Goal: Transaction & Acquisition: Download file/media

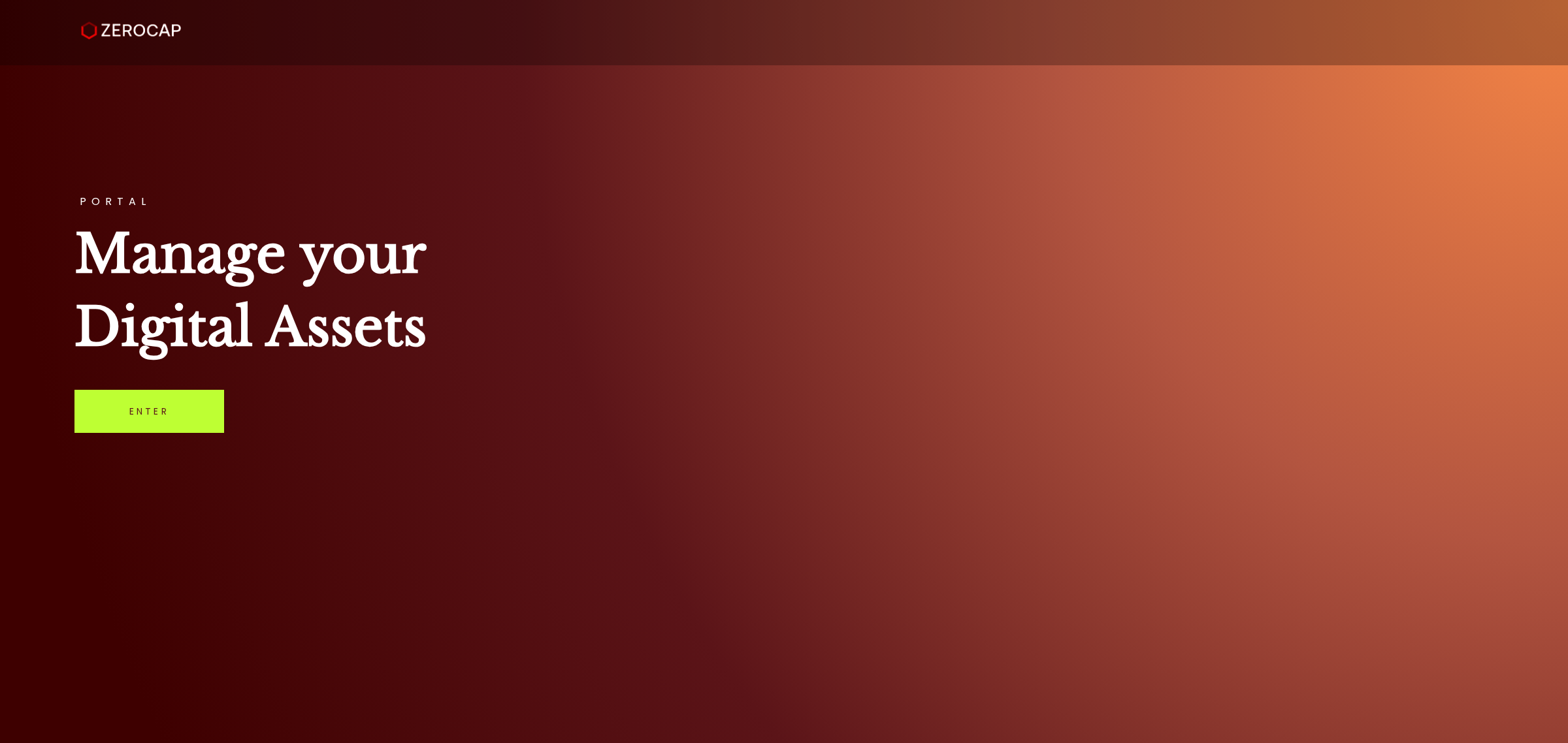
click at [149, 400] on link "Enter" at bounding box center [149, 411] width 150 height 43
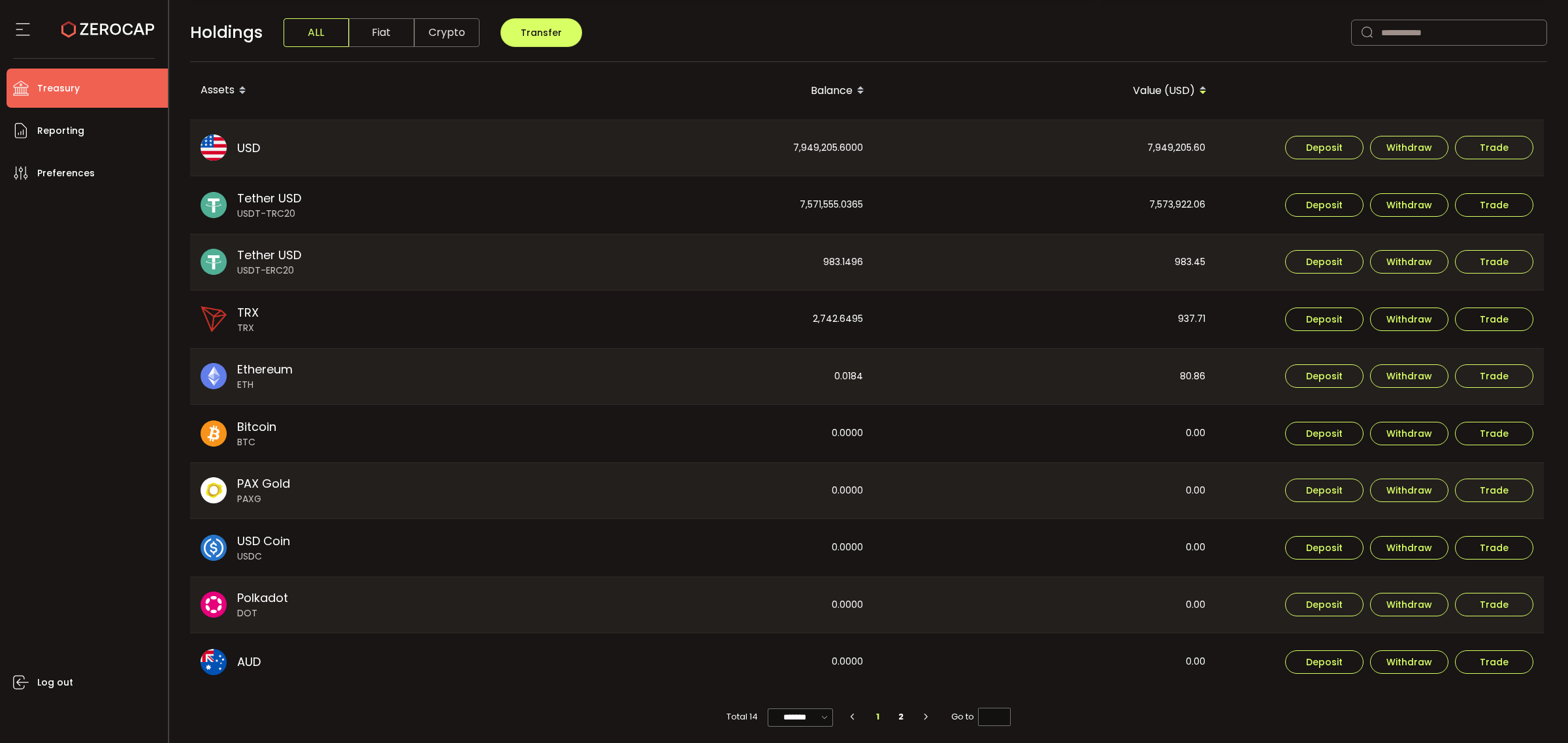
scroll to position [337, 0]
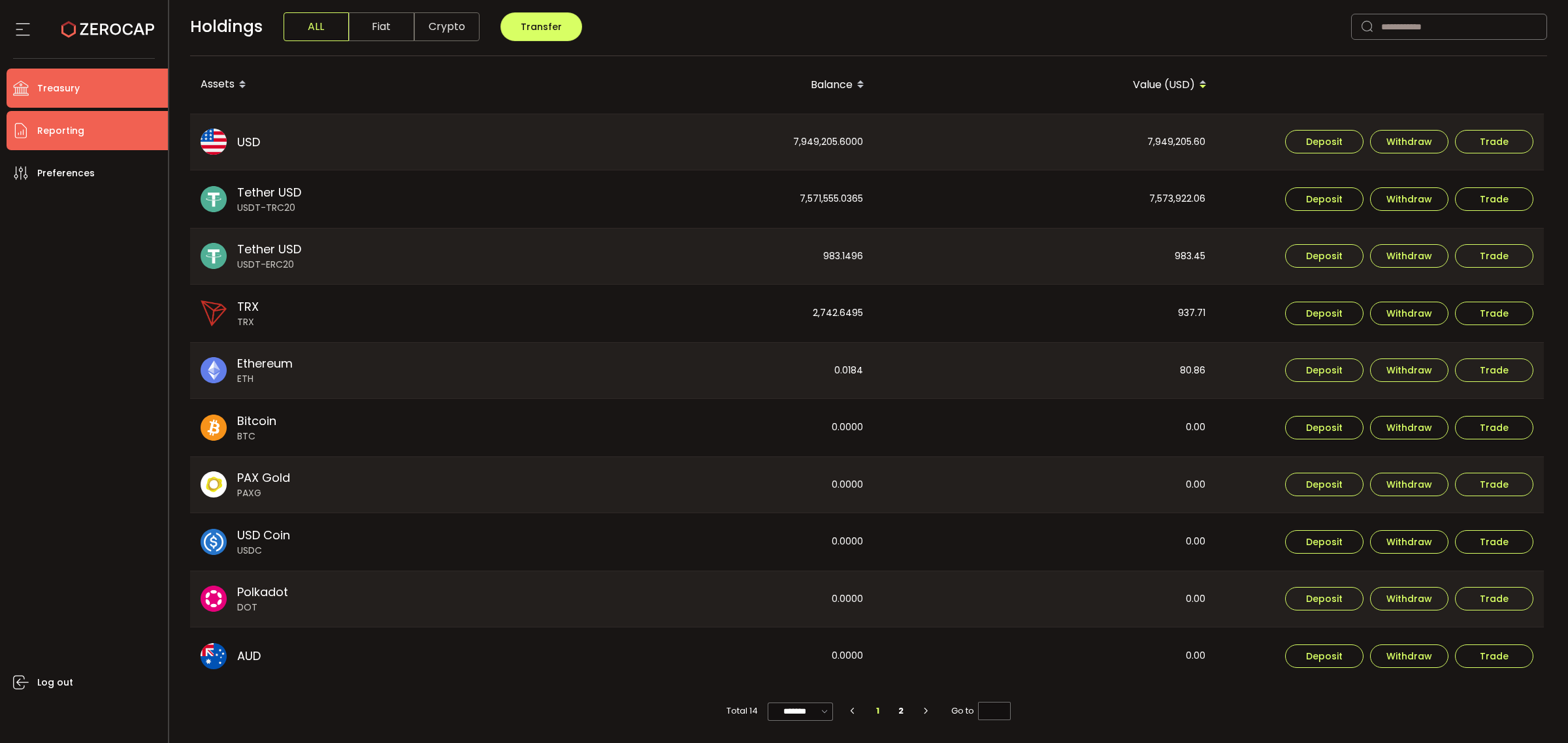
click at [69, 118] on li "Reporting" at bounding box center [87, 130] width 161 height 39
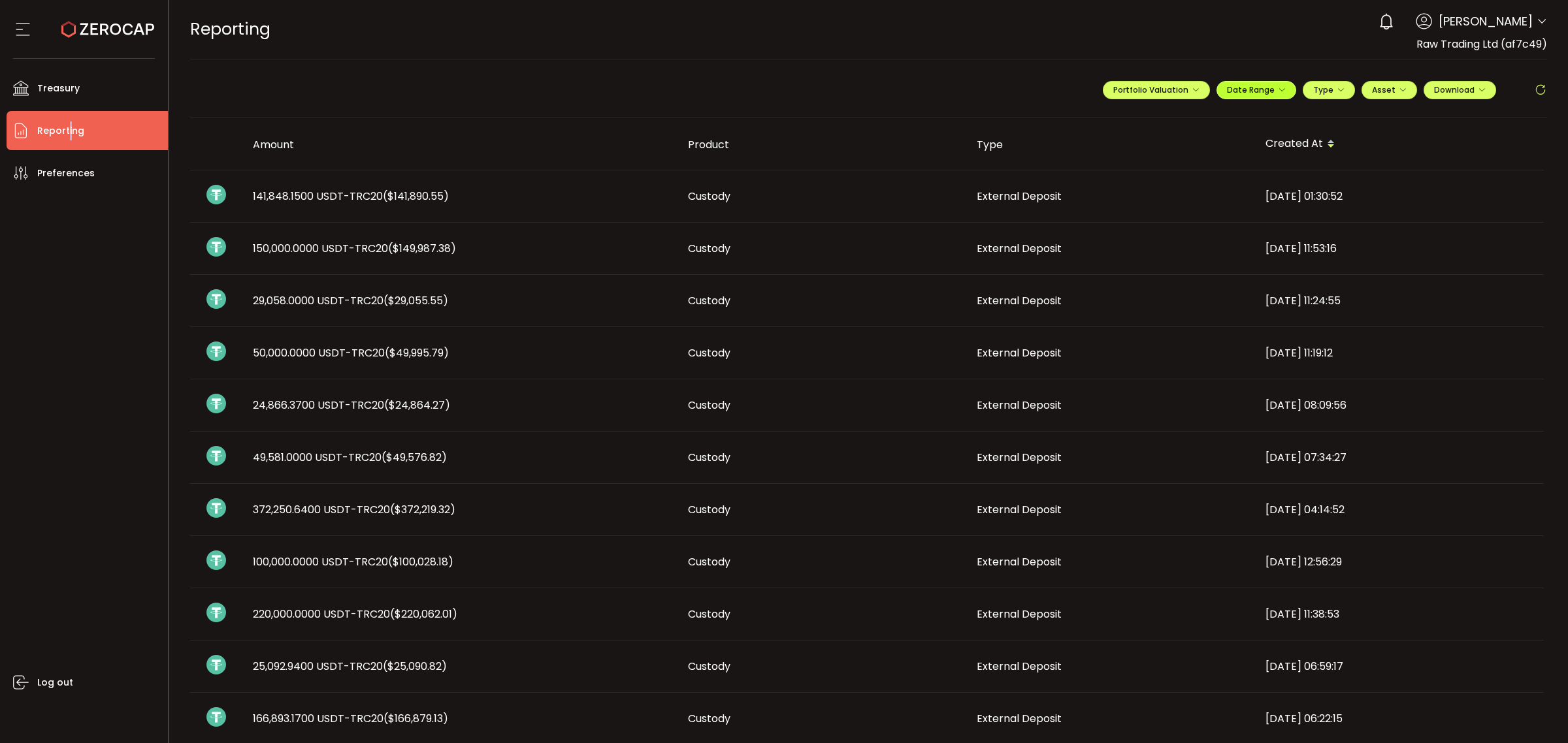
click at [1253, 90] on span "Date Range" at bounding box center [1256, 90] width 59 height 11
click at [1166, 114] on icon at bounding box center [1171, 117] width 16 height 13
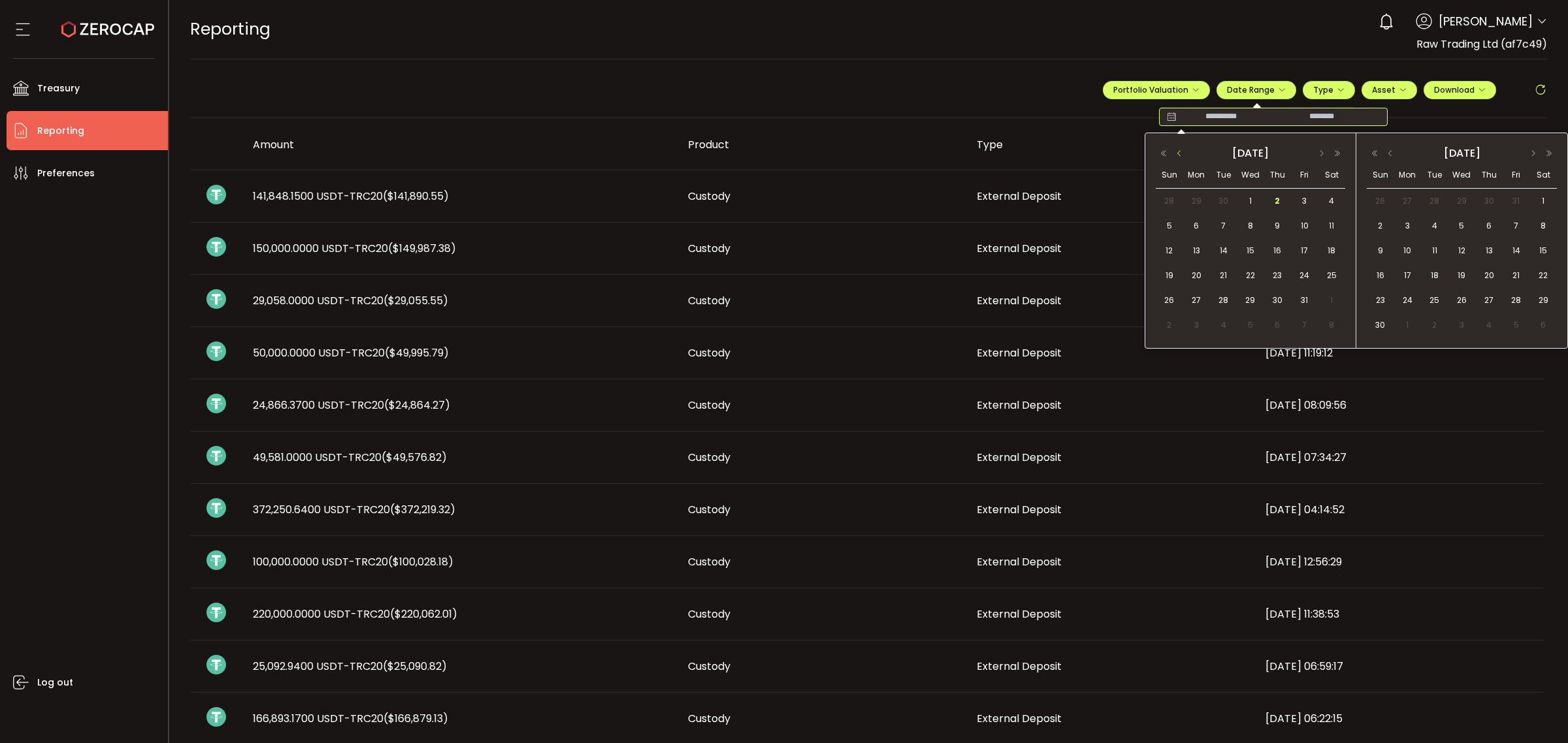
click at [1181, 151] on button "button" at bounding box center [1178, 153] width 15 height 9
drag, startPoint x: 1170, startPoint y: 301, endPoint x: 1230, endPoint y: 275, distance: 65.4
click at [1170, 299] on span "28" at bounding box center [1169, 300] width 15 height 15
click at [1393, 153] on button "button" at bounding box center [1389, 153] width 15 height 9
click at [1487, 198] on span "2" at bounding box center [1488, 200] width 15 height 15
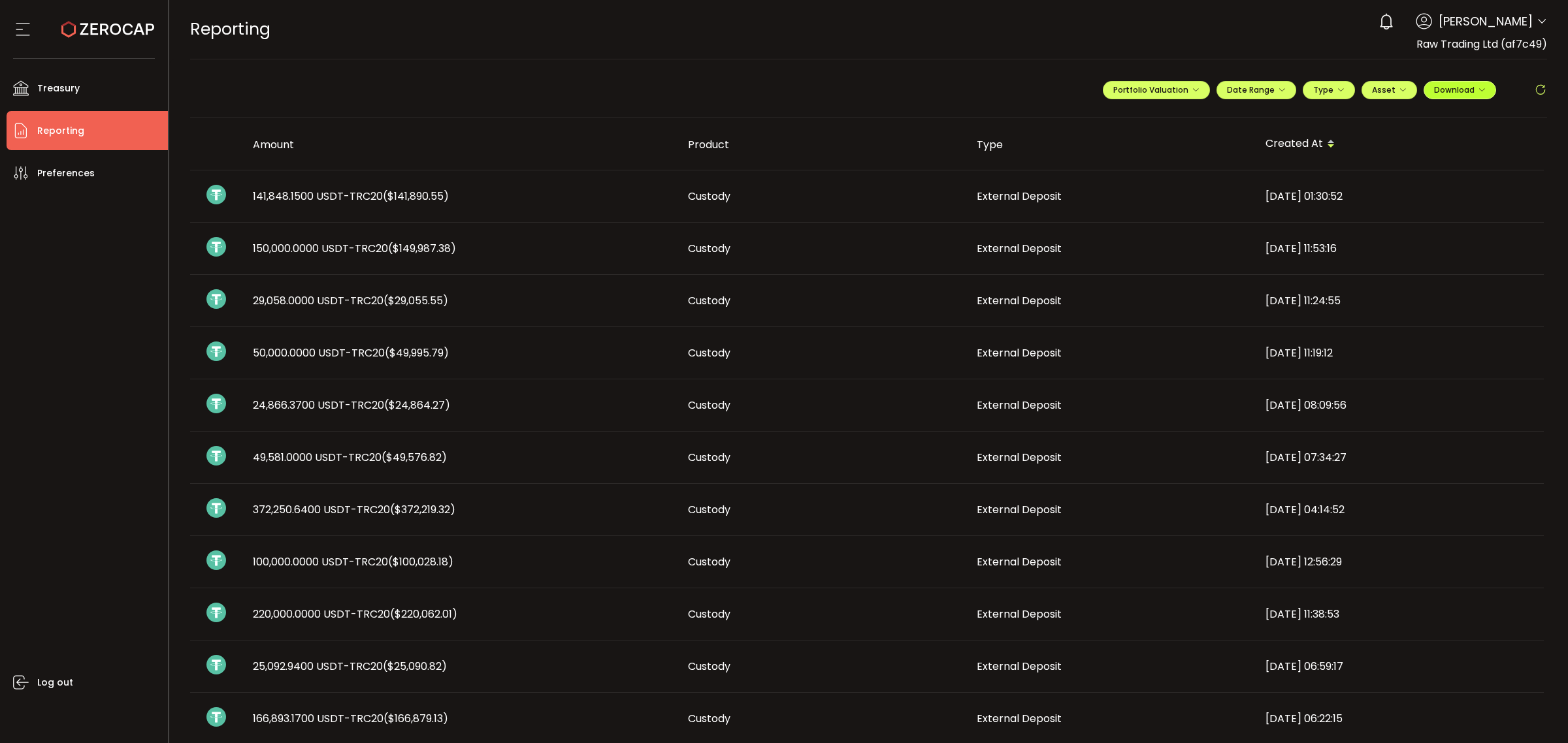
click at [1442, 83] on button "Download" at bounding box center [1460, 90] width 73 height 18
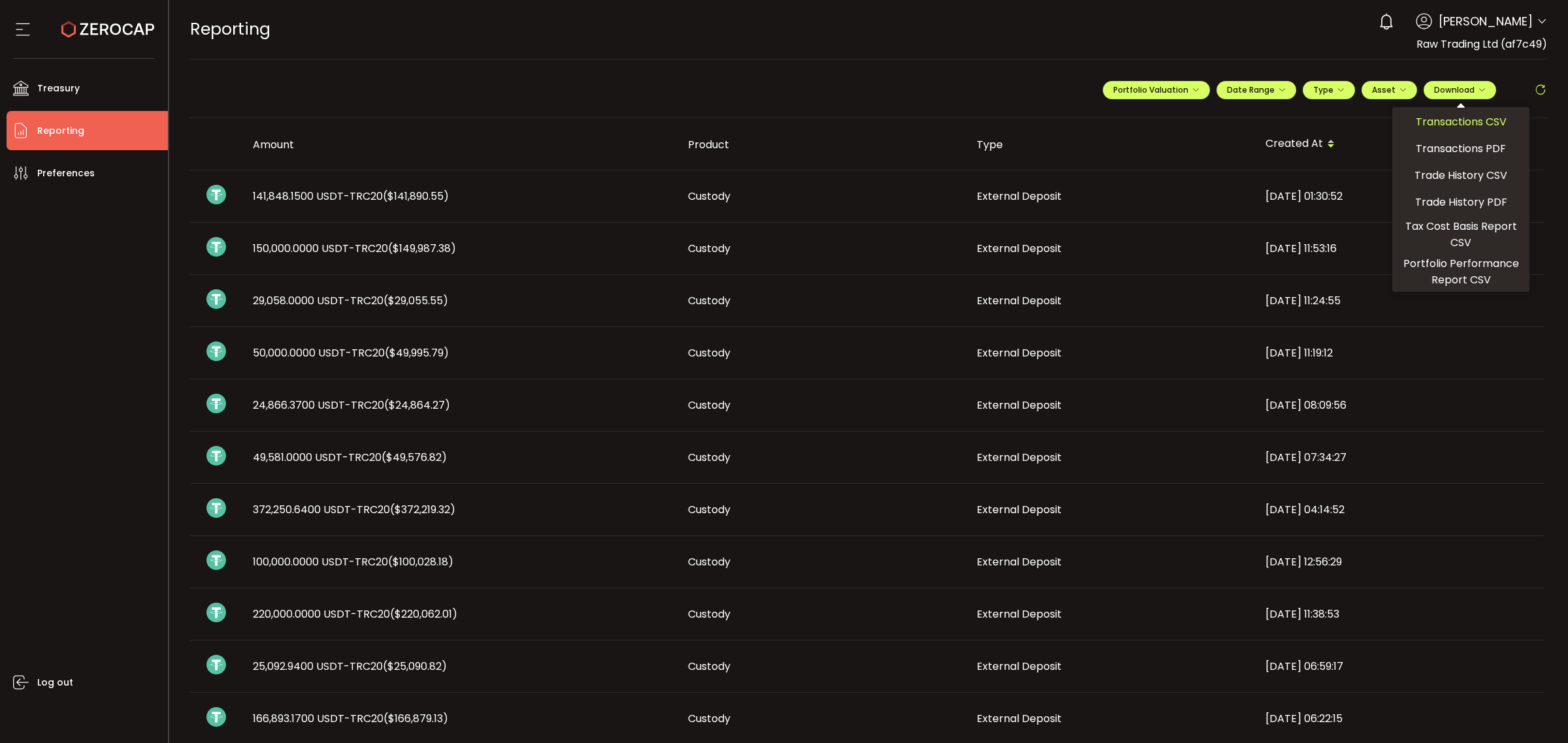
click at [1438, 114] on span "Transactions CSV" at bounding box center [1461, 121] width 91 height 16
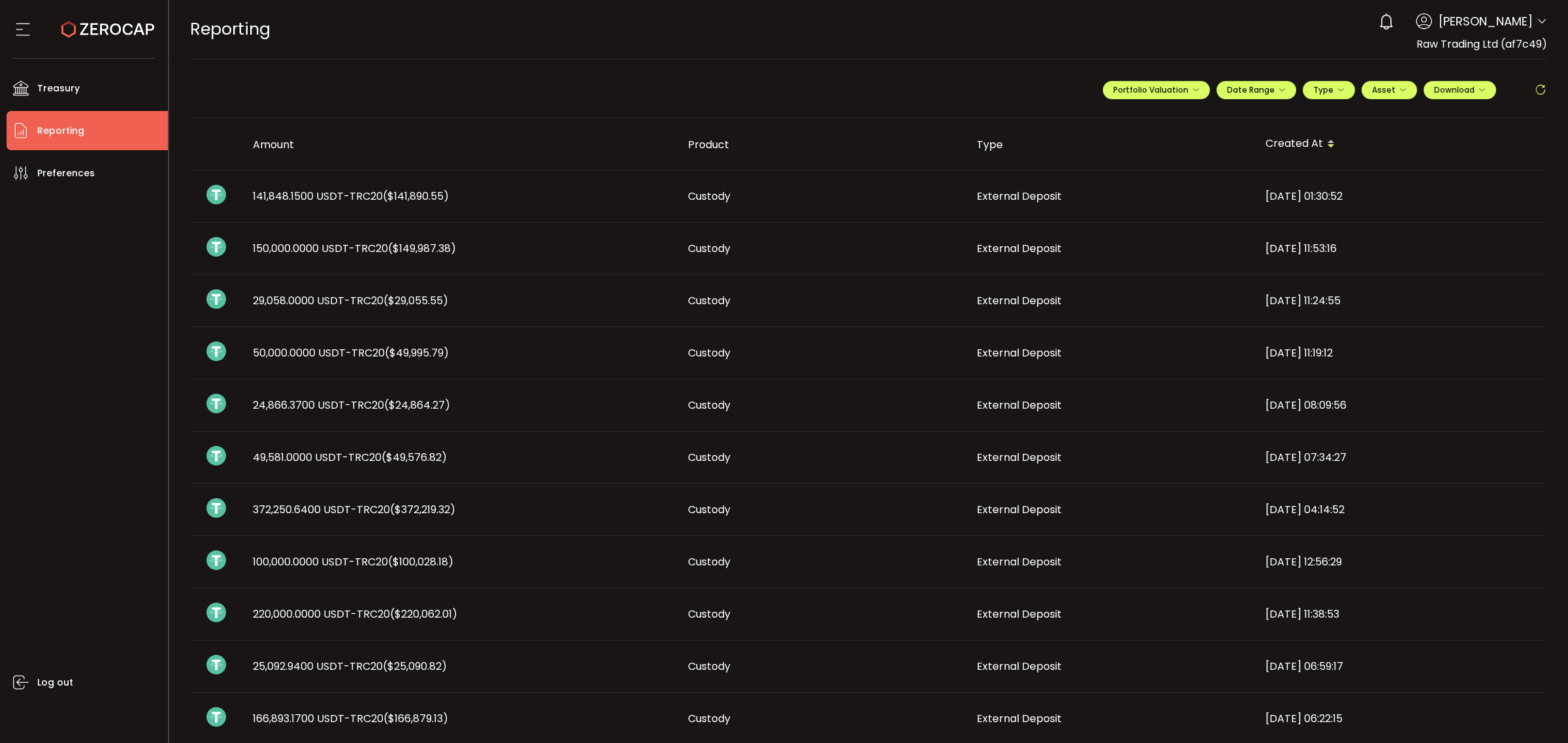
click at [1537, 27] on icon at bounding box center [1542, 22] width 11 height 11
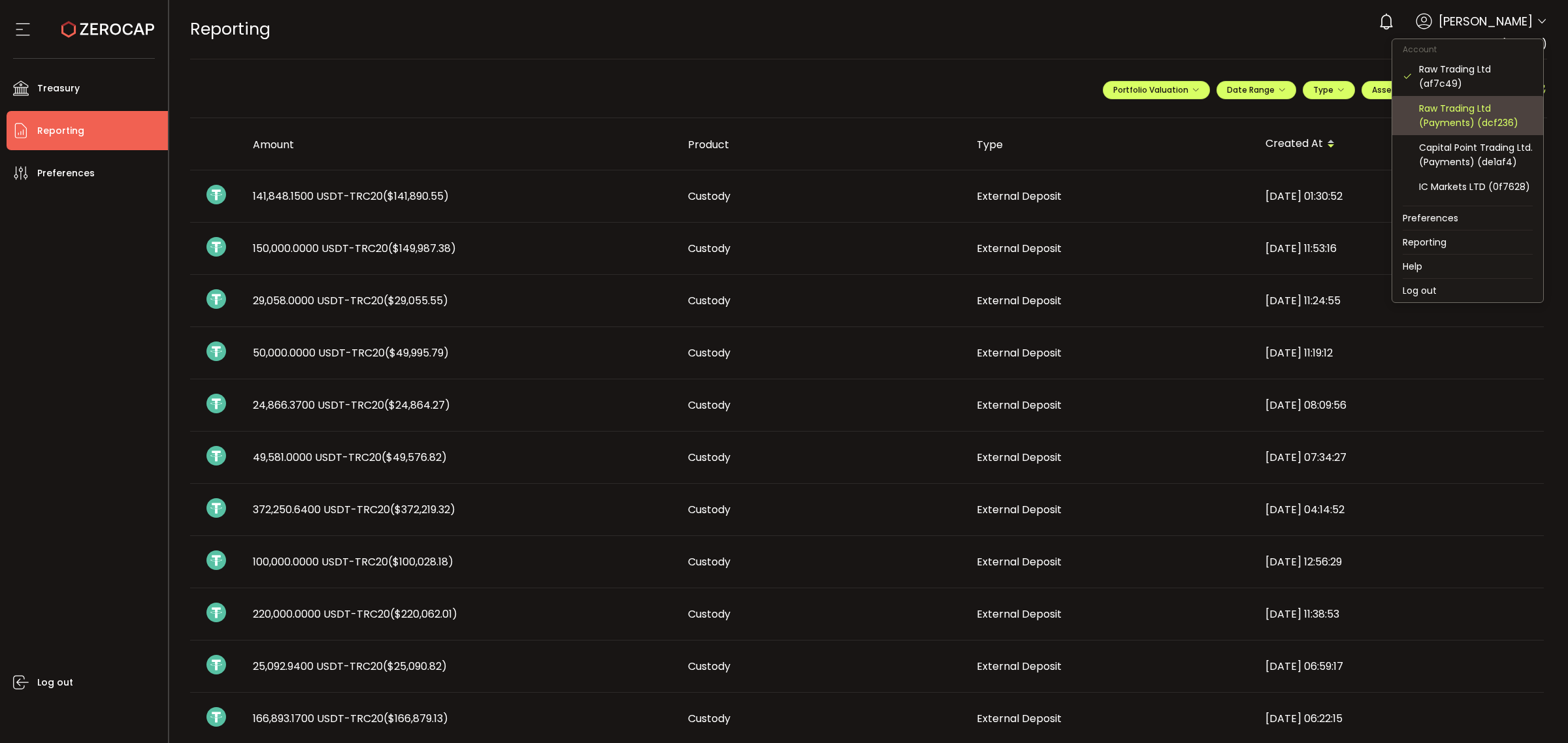
click at [1472, 116] on div "Raw Trading Ltd (Payments) (dcf236)" at bounding box center [1476, 116] width 113 height 29
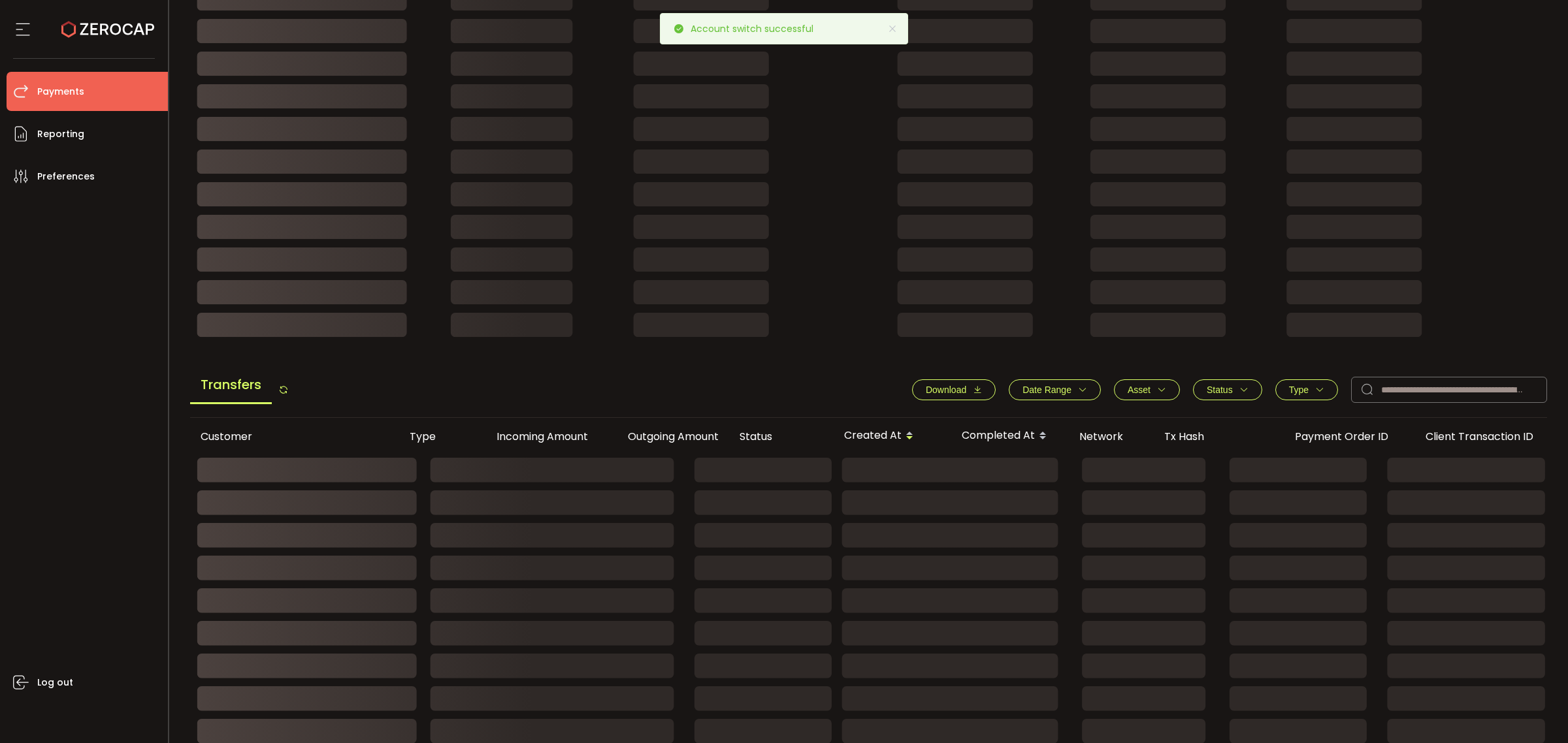
scroll to position [245, 0]
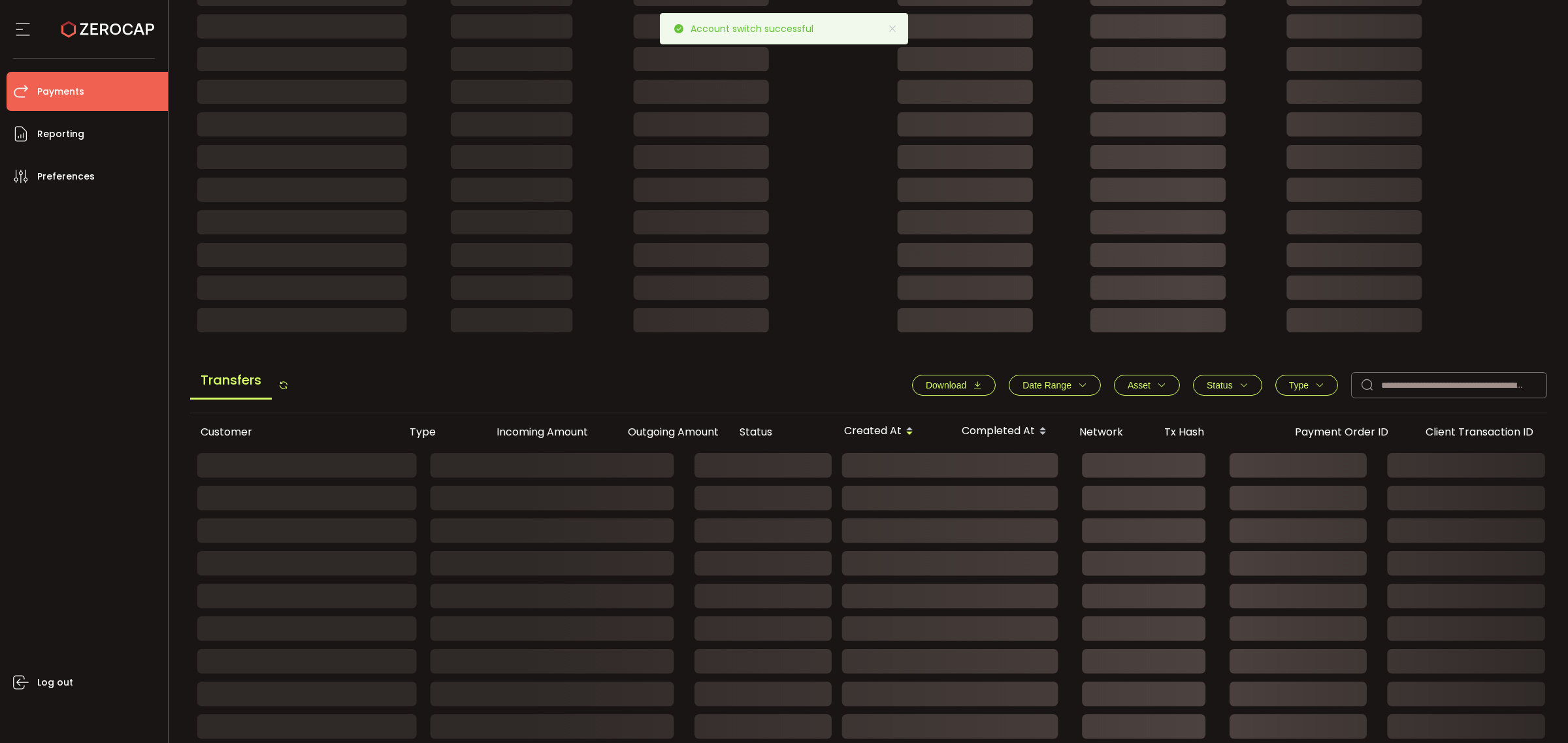
click at [1088, 387] on button "Date Range" at bounding box center [1055, 385] width 92 height 21
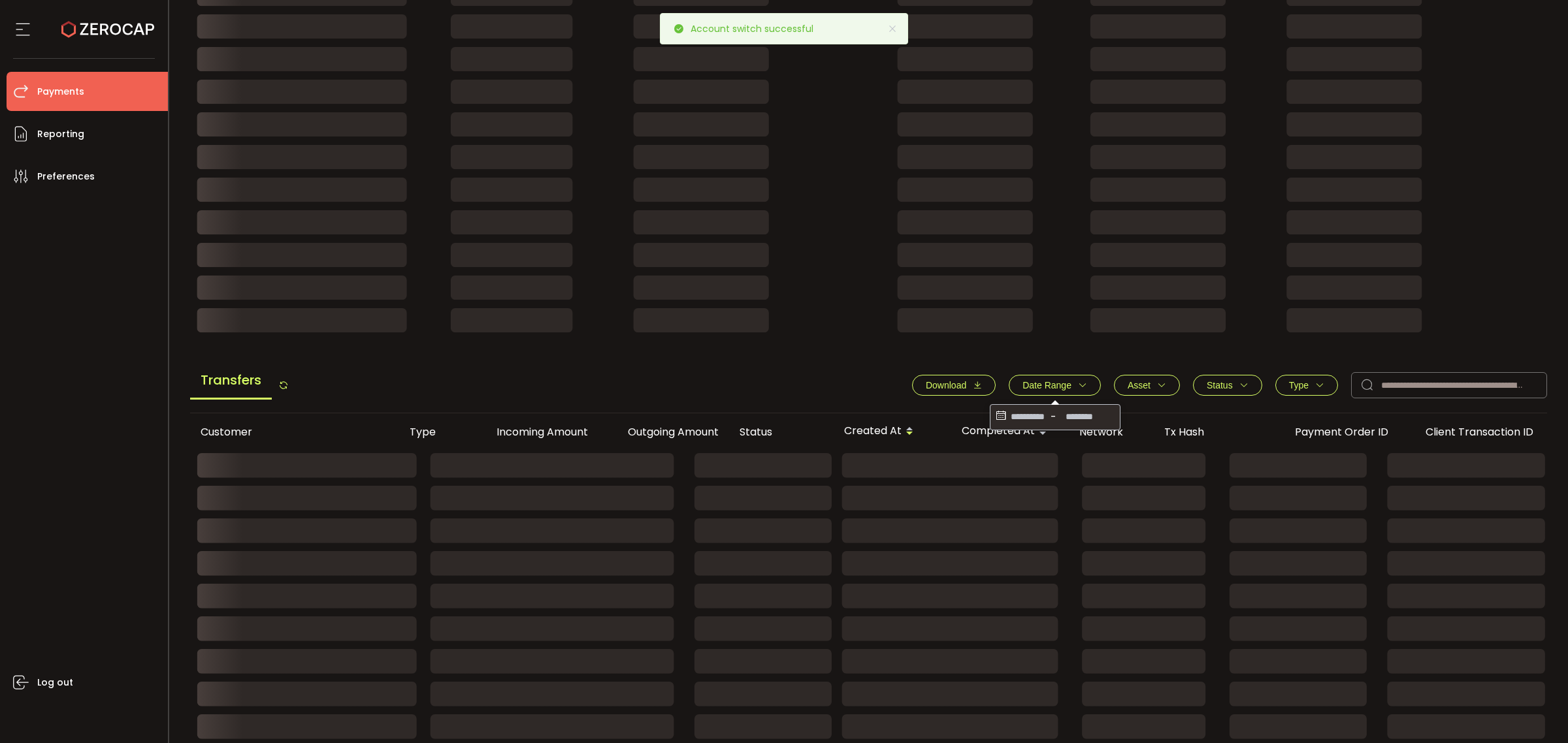
click at [993, 417] on icon at bounding box center [1001, 417] width 15 height 21
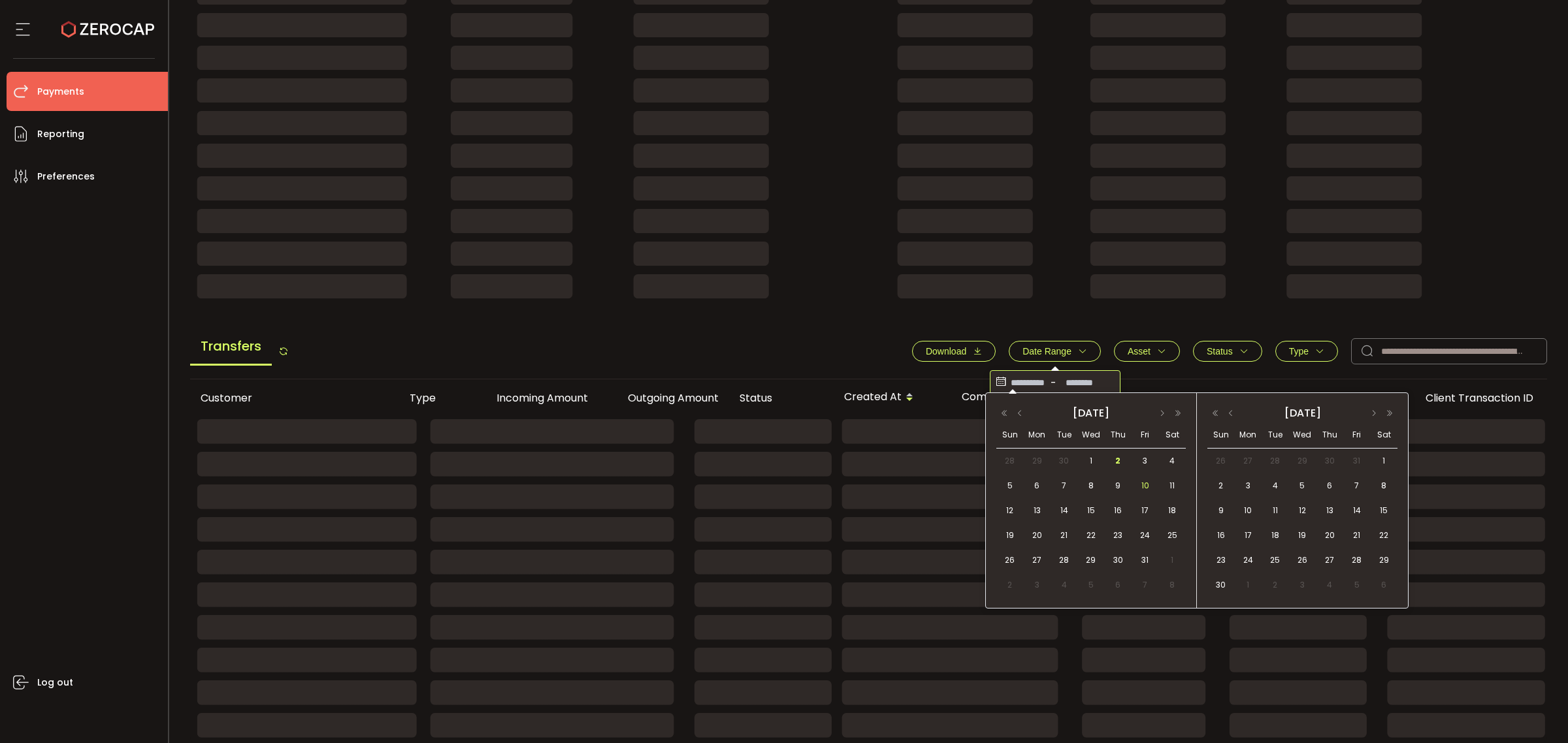
scroll to position [296, 0]
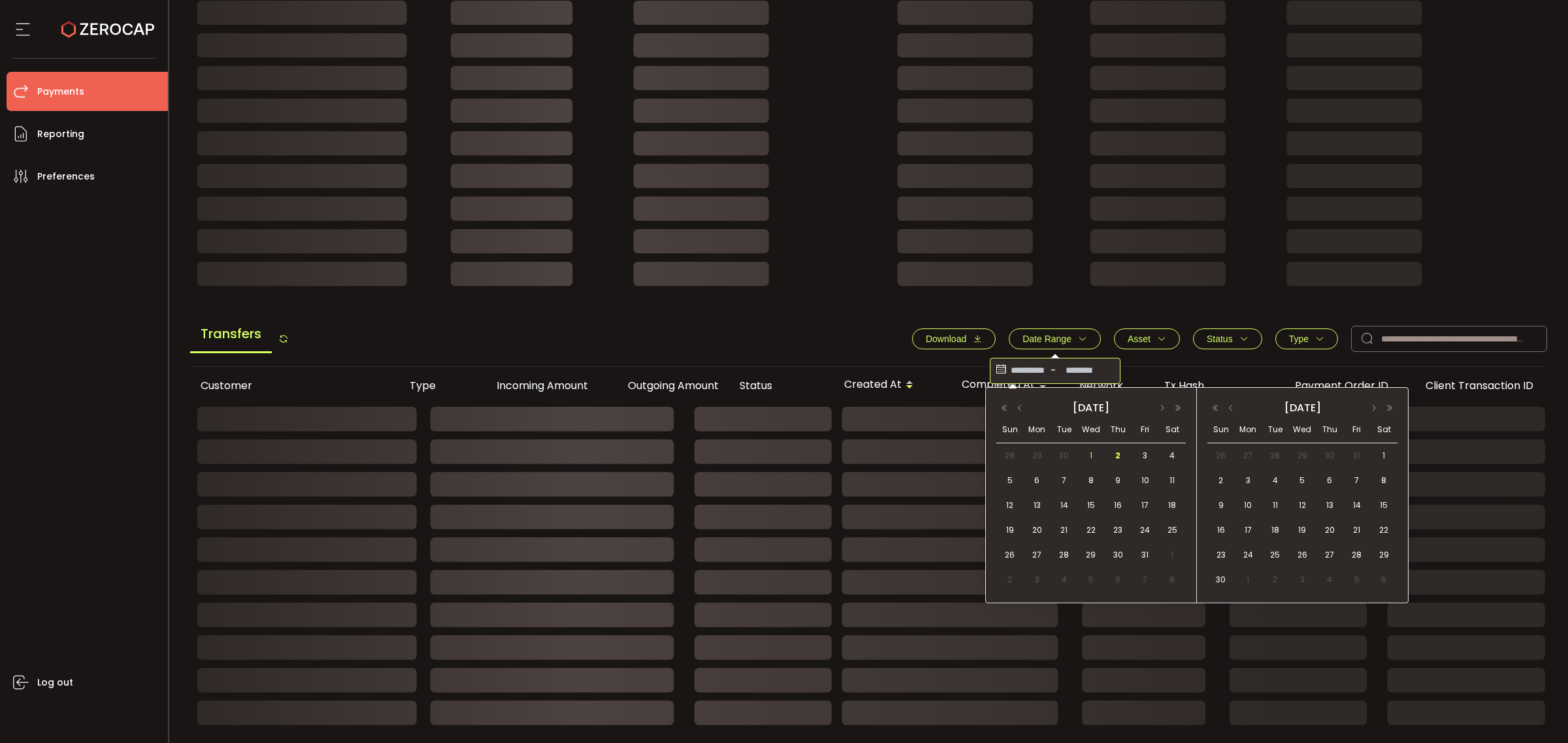
click at [1096, 451] on span "1" at bounding box center [1090, 455] width 15 height 15
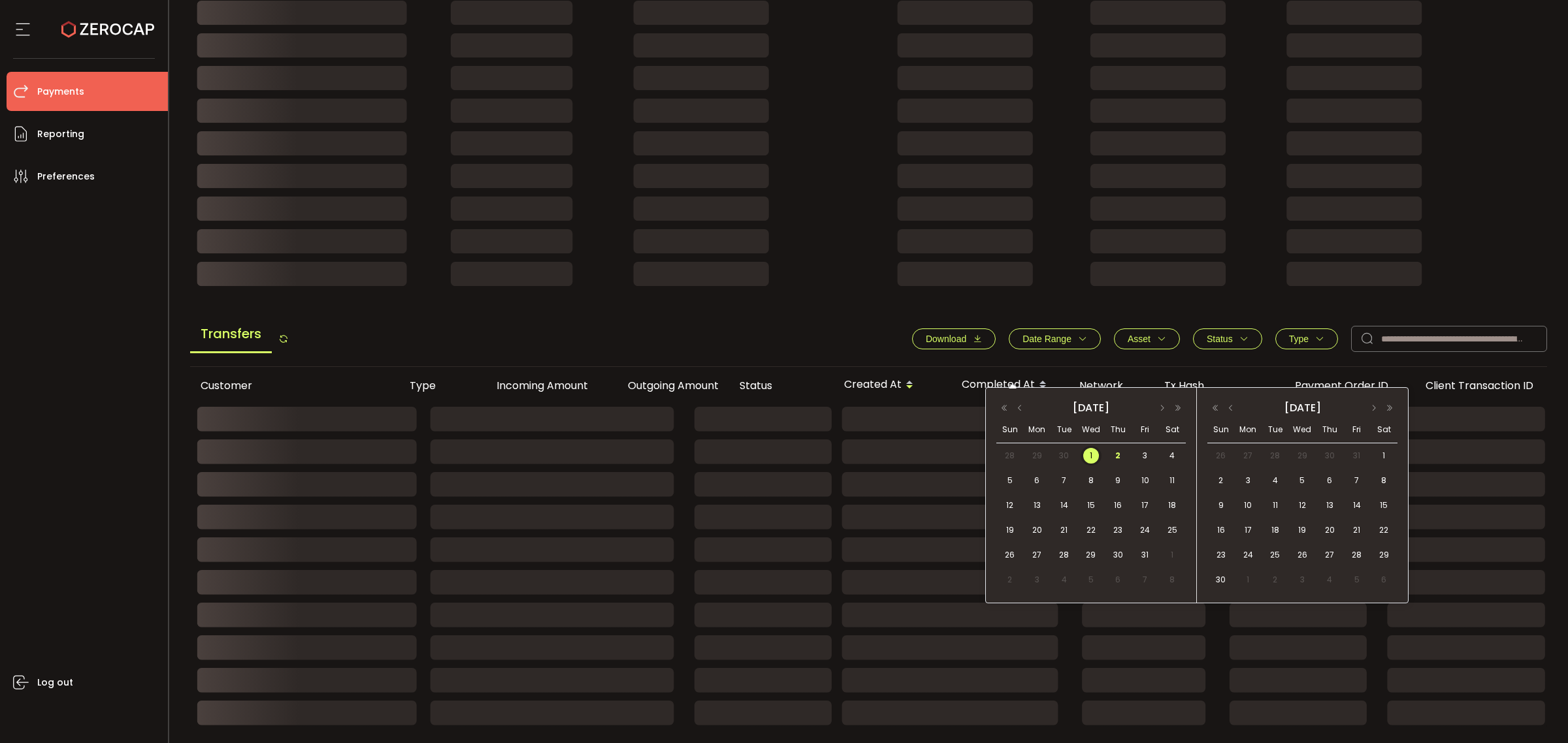
click at [1089, 456] on span "1" at bounding box center [1090, 455] width 15 height 15
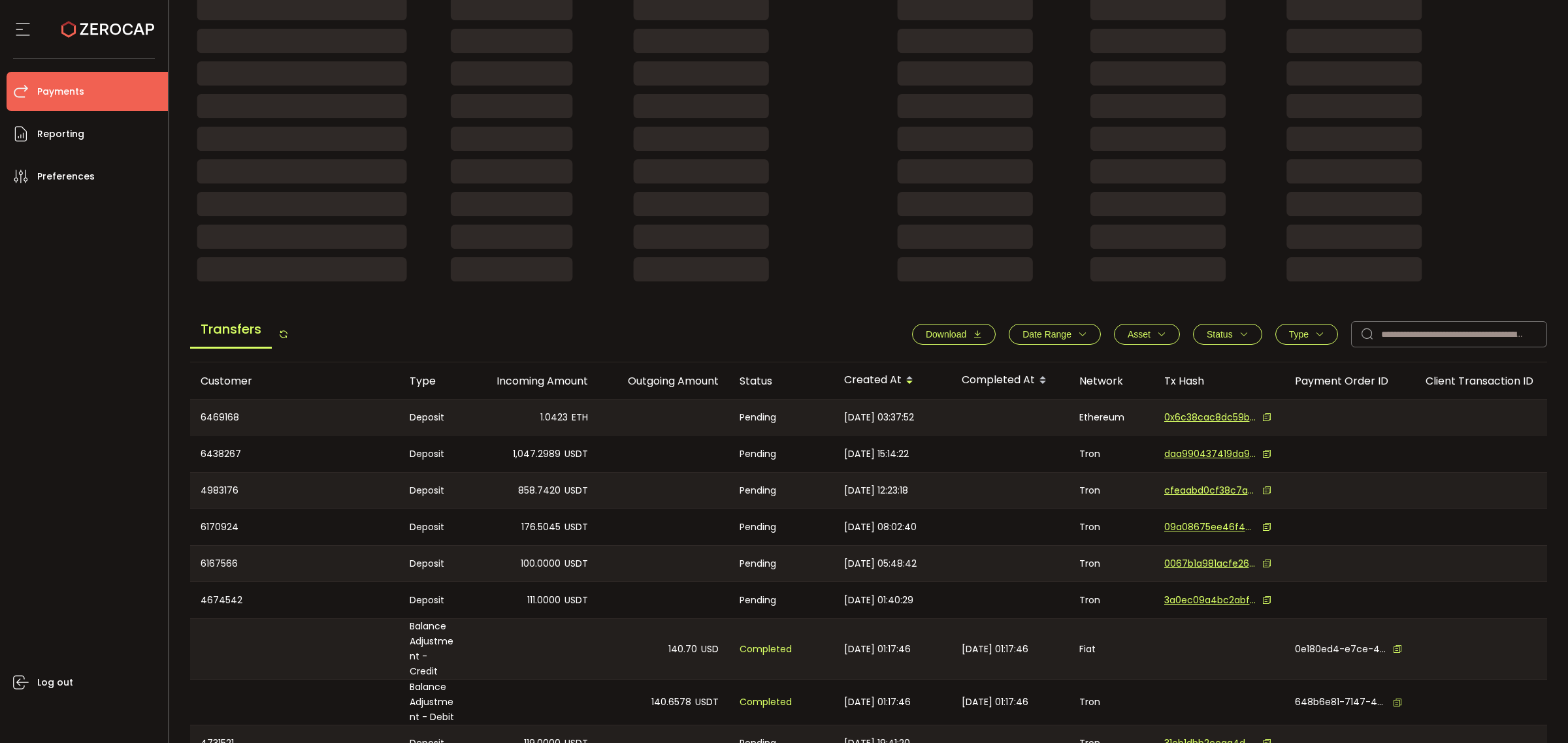
scroll to position [298, 0]
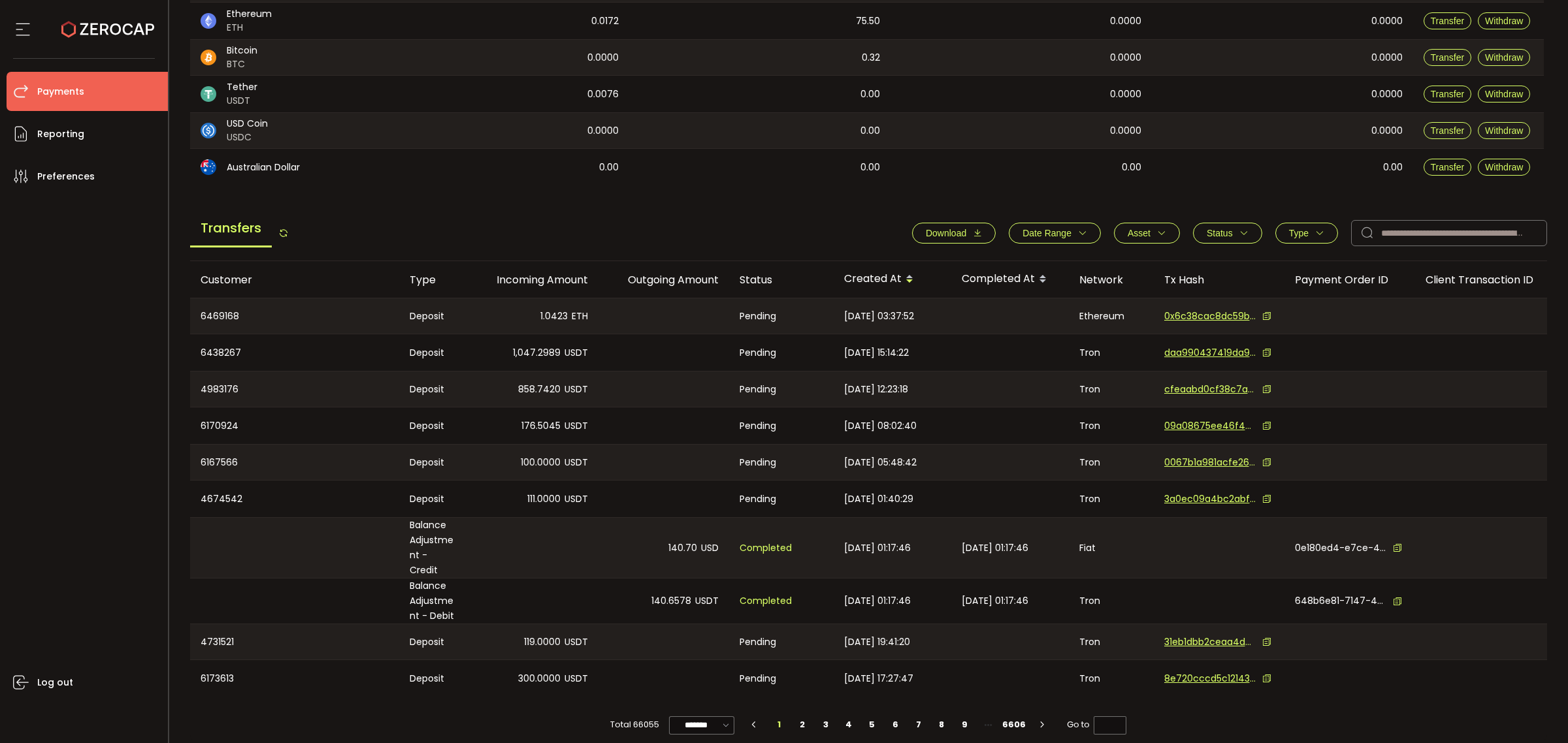
click at [1057, 236] on span "Date Range" at bounding box center [1047, 234] width 49 height 11
click at [996, 262] on icon at bounding box center [1001, 265] width 15 height 21
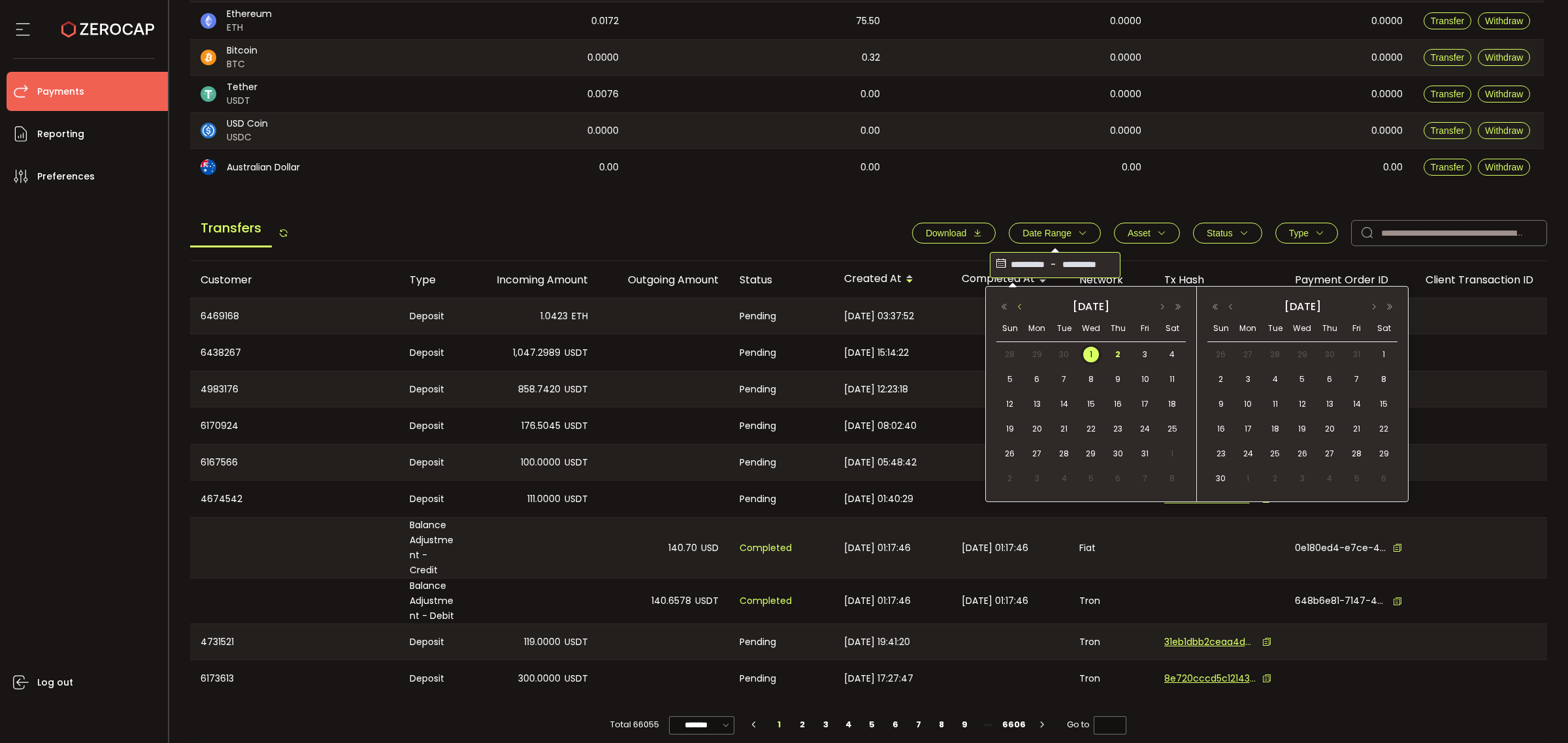
click at [1023, 307] on button "button" at bounding box center [1020, 307] width 15 height 9
click at [1105, 429] on div "25" at bounding box center [1118, 429] width 27 height 20
click at [1226, 304] on button "button" at bounding box center [1230, 307] width 15 height 9
click at [1332, 354] on span "2" at bounding box center [1329, 354] width 15 height 15
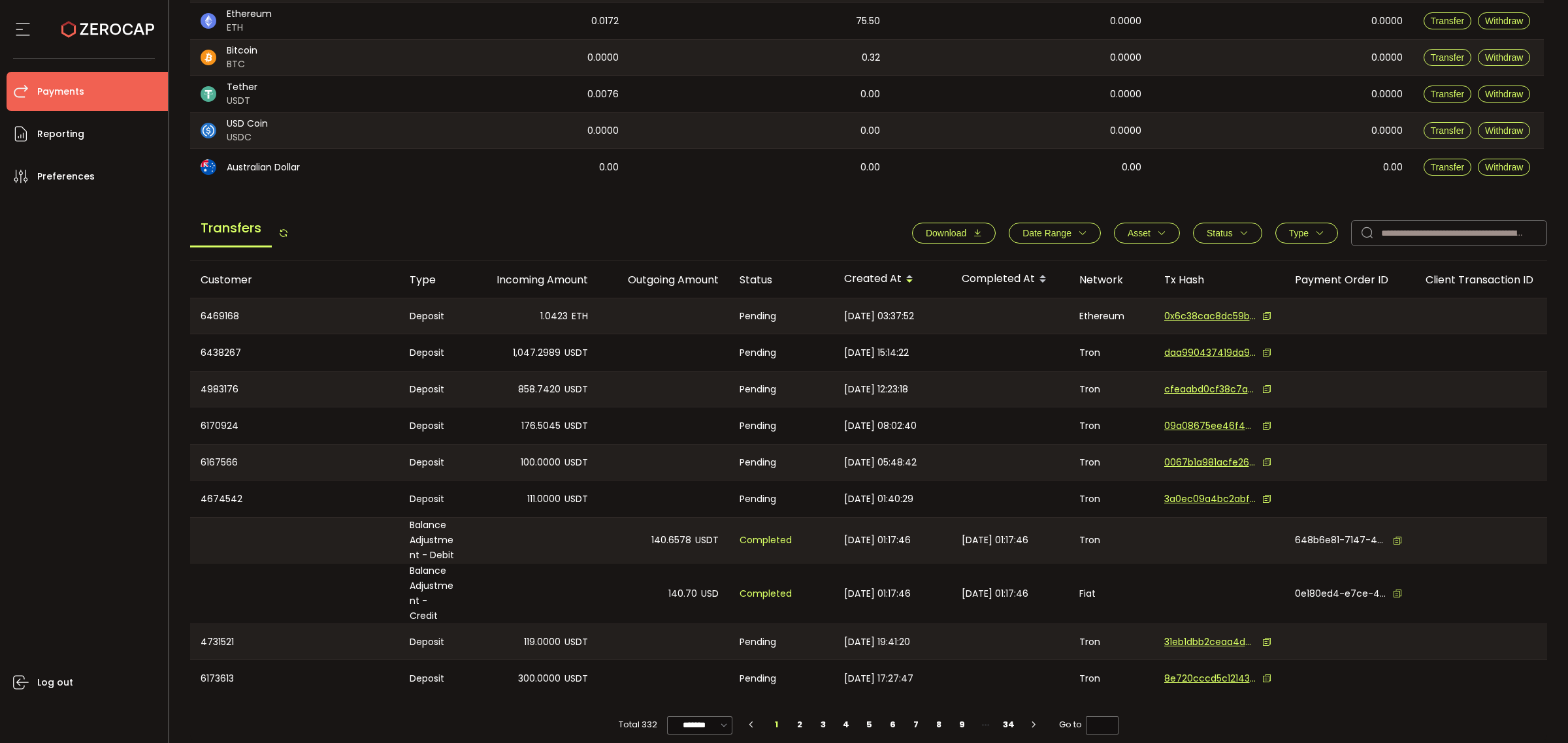
click at [962, 236] on span "Download" at bounding box center [953, 234] width 56 height 11
